Goal: Transaction & Acquisition: Purchase product/service

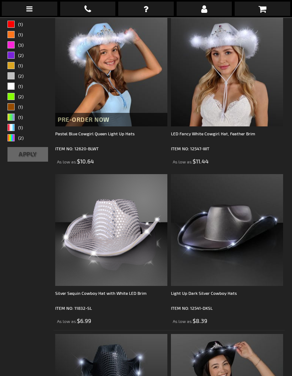
scroll to position [153, 0]
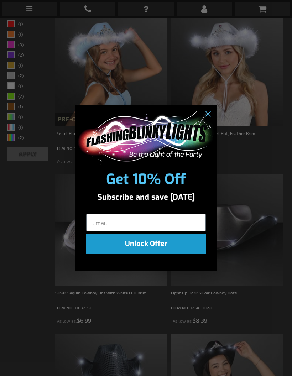
click at [208, 119] on div "POPUP Form" at bounding box center [146, 137] width 142 height 64
click at [209, 119] on circle "Close dialog" at bounding box center [208, 114] width 12 height 12
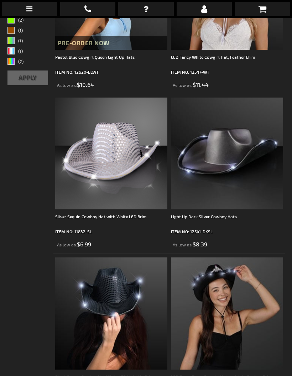
scroll to position [240, 0]
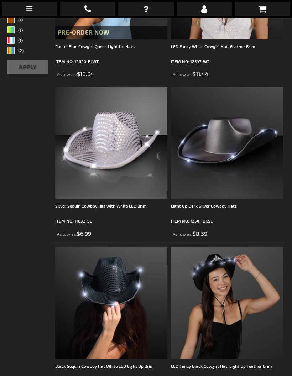
click at [134, 314] on img at bounding box center [111, 302] width 112 height 112
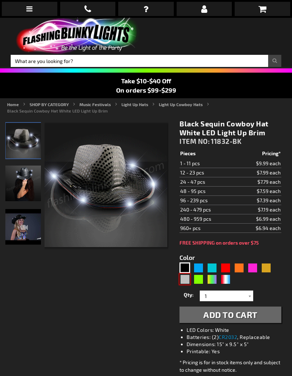
click at [185, 284] on div "Silver" at bounding box center [184, 278] width 11 height 11
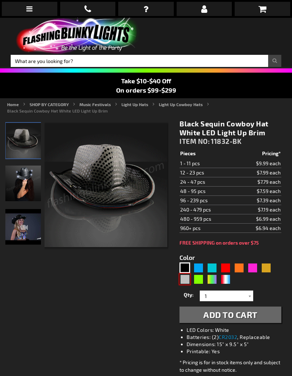
type input "5644"
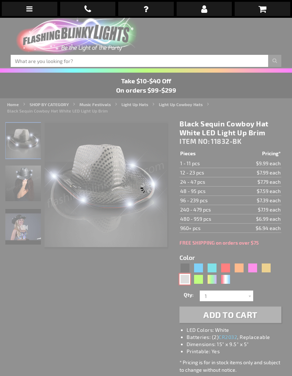
type input "11832-SL"
type input "Customize - Silver Sequin Cowboy Hat with White LED Brim - ITEM NO: 11832-SL"
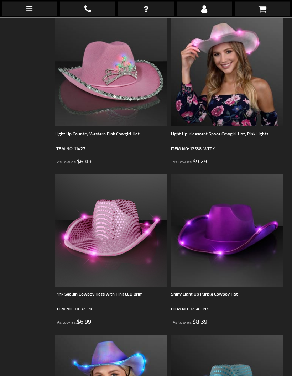
scroll to position [950, 0]
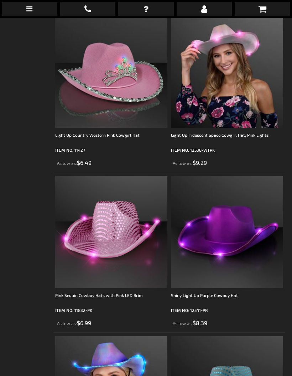
click at [34, 10] on link at bounding box center [29, 9] width 55 height 14
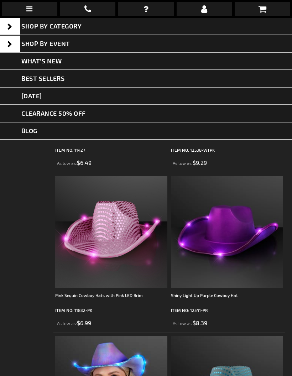
click at [108, 44] on link "Shop By Event" at bounding box center [146, 43] width 292 height 17
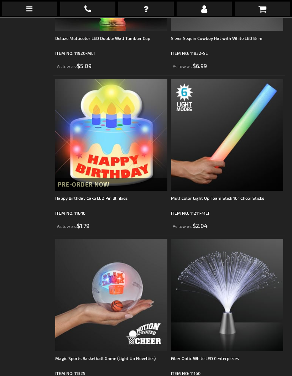
scroll to position [3925, 0]
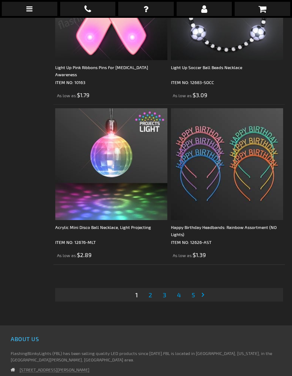
click at [201, 294] on link "Page Next" at bounding box center [204, 294] width 7 height 11
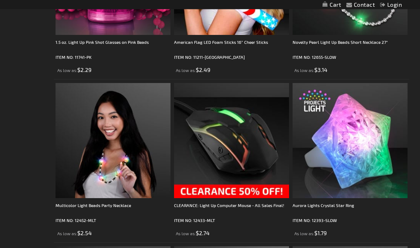
scroll to position [2182, 0]
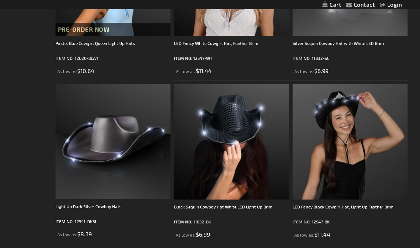
scroll to position [226, 0]
click at [241, 159] on img at bounding box center [231, 141] width 115 height 115
